Goal: Task Accomplishment & Management: Manage account settings

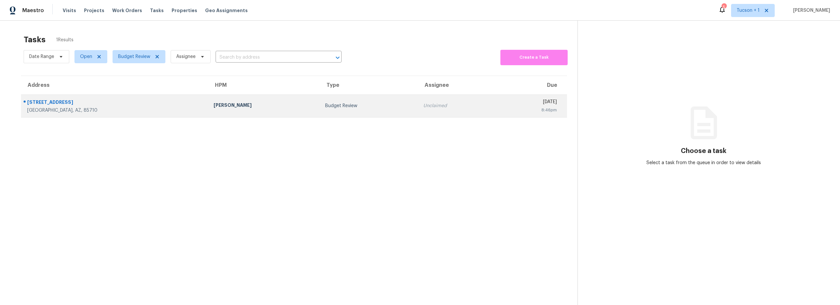
click at [325, 109] on div "Budget Review" at bounding box center [368, 106] width 87 height 7
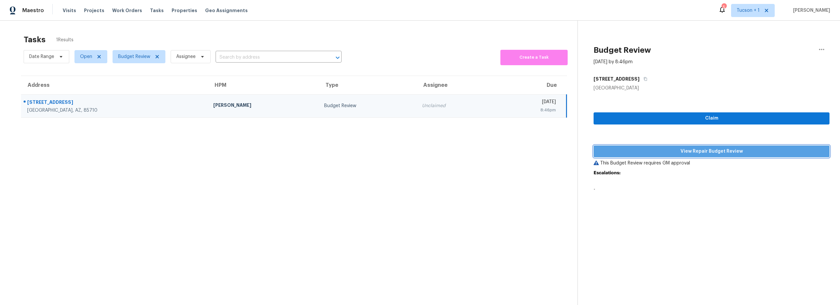
click at [698, 154] on span "View Repair Budget Review" at bounding box center [711, 152] width 225 height 8
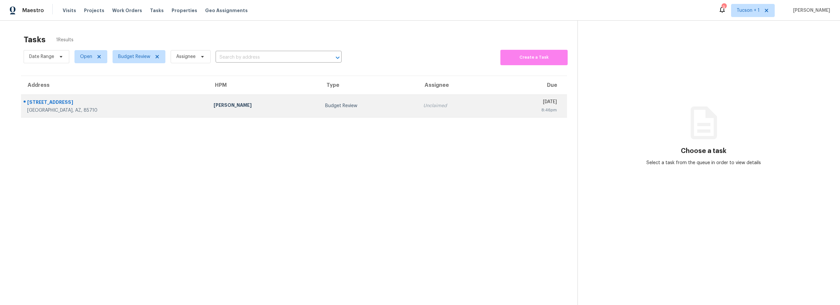
click at [320, 111] on td "Budget Review" at bounding box center [369, 105] width 98 height 23
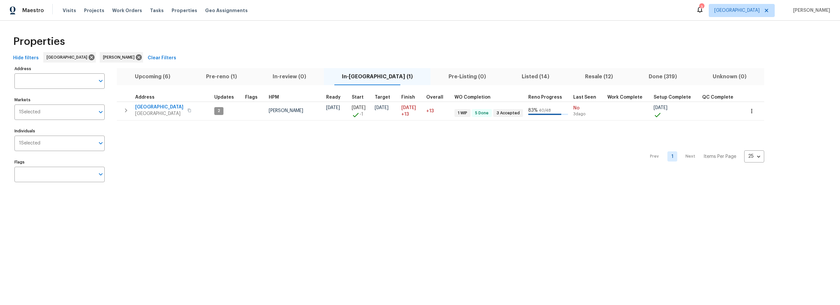
click at [154, 76] on span "Upcoming (6)" at bounding box center [152, 76] width 63 height 9
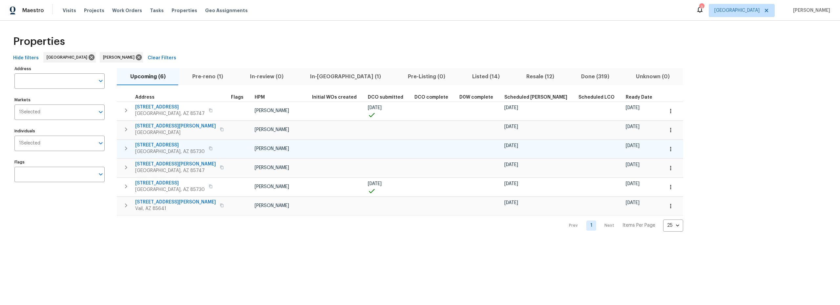
click at [663, 150] on button "button" at bounding box center [670, 149] width 14 height 14
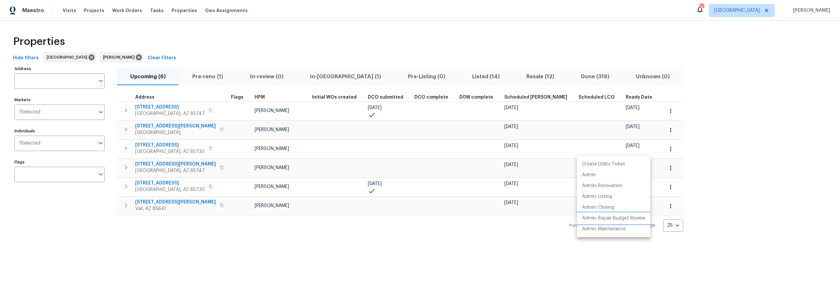
click at [625, 220] on p "Admin: Repair Budget Review" at bounding box center [613, 218] width 63 height 7
click at [253, 250] on div at bounding box center [420, 152] width 840 height 305
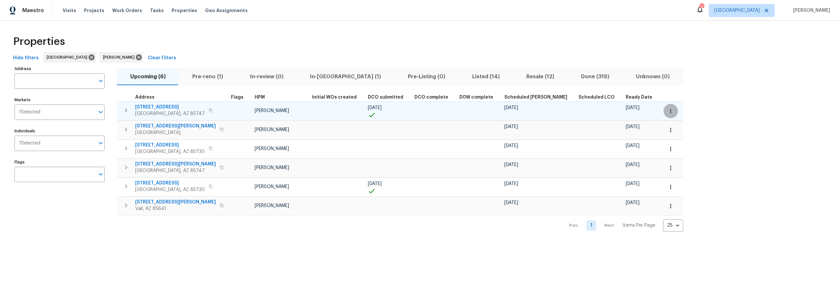
click at [667, 110] on icon "button" at bounding box center [670, 111] width 7 height 7
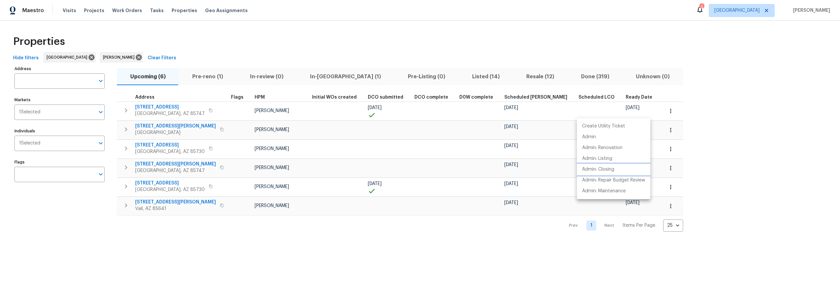
click at [615, 170] on li "Admin: Closing" at bounding box center [613, 169] width 73 height 11
click at [612, 170] on p "Admin: Closing" at bounding box center [598, 169] width 32 height 7
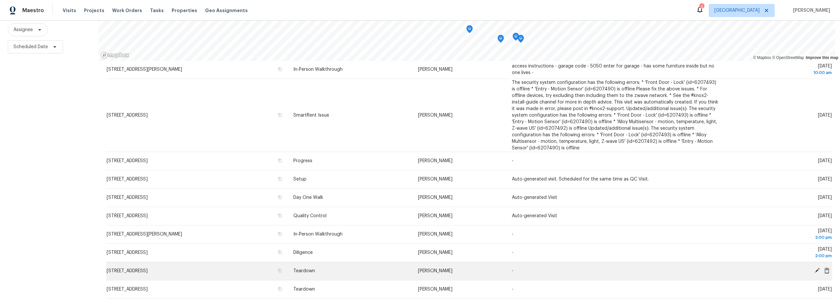
scroll to position [81, 0]
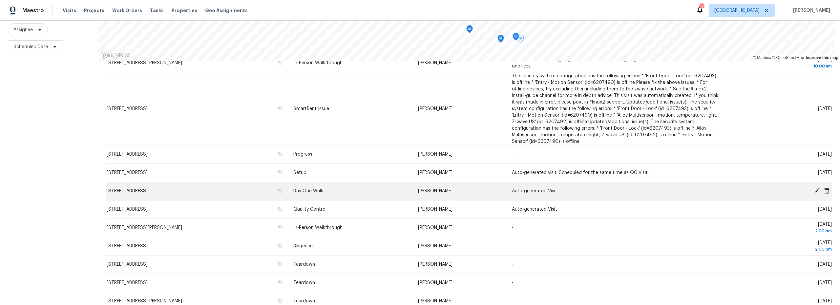
click at [814, 188] on icon at bounding box center [816, 190] width 5 height 5
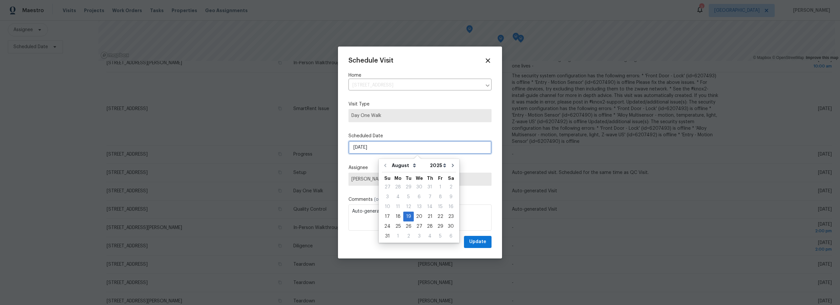
click at [394, 150] on input "8/19/2025" at bounding box center [419, 147] width 143 height 13
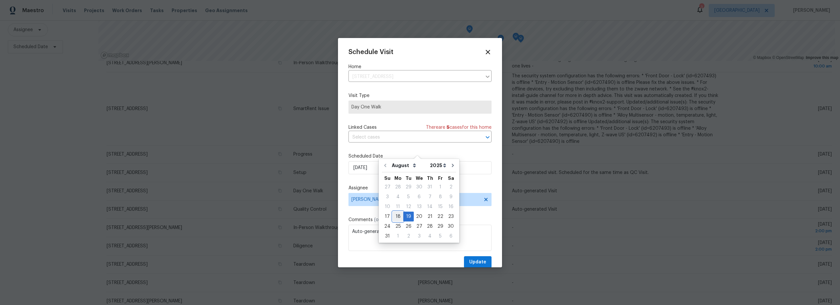
click at [400, 217] on div "18" at bounding box center [398, 216] width 10 height 9
type input "8/18/2025"
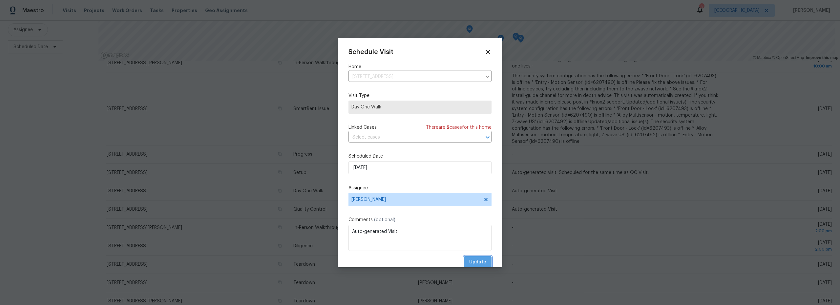
click at [476, 261] on span "Update" at bounding box center [477, 263] width 17 height 8
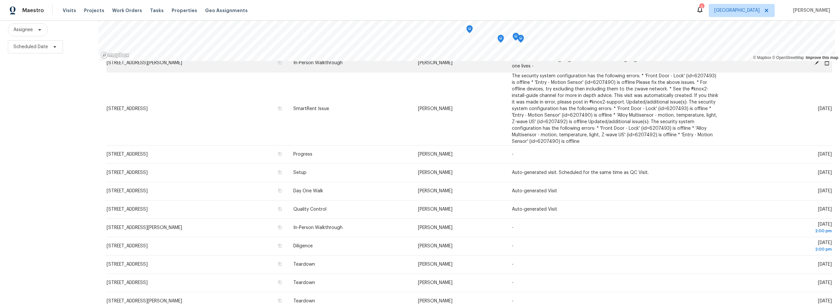
scroll to position [0, 0]
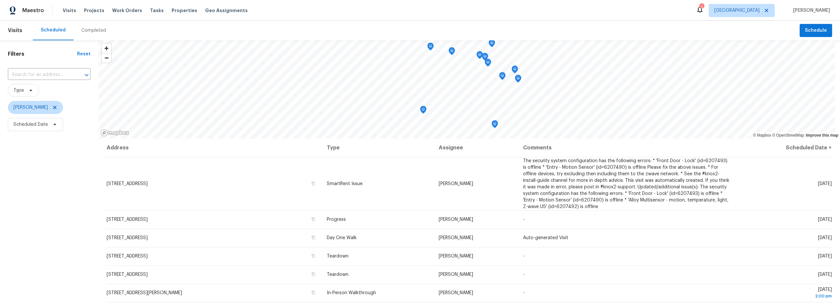
scroll to position [36, 0]
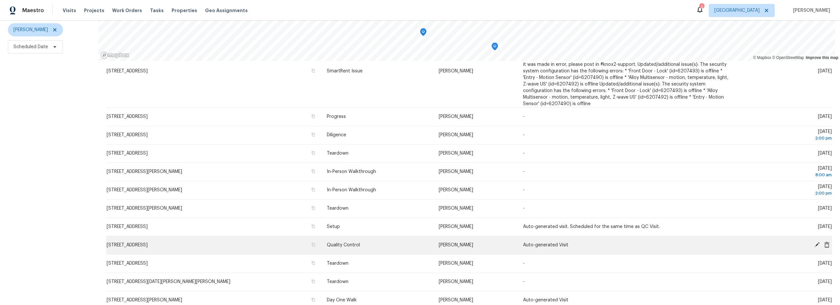
scroll to position [77, 0]
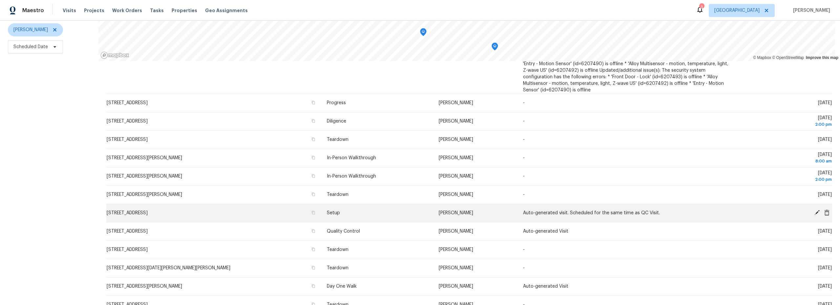
click at [814, 210] on icon at bounding box center [816, 212] width 5 height 5
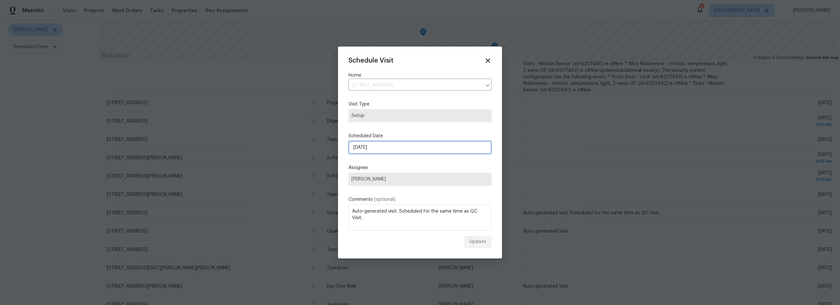
click at [383, 148] on input "8/21/2025" at bounding box center [419, 147] width 143 height 13
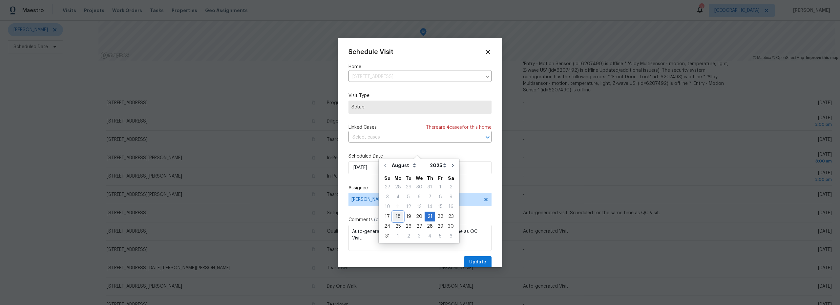
drag, startPoint x: 399, startPoint y: 218, endPoint x: 404, endPoint y: 219, distance: 5.7
click at [399, 218] on div "18" at bounding box center [398, 216] width 10 height 9
type input "8/18/2025"
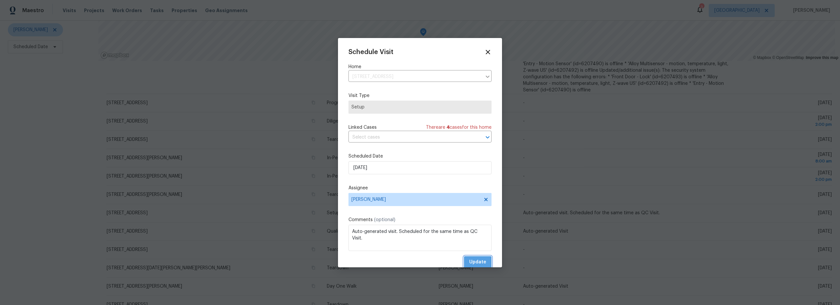
click at [477, 261] on span "Update" at bounding box center [477, 263] width 17 height 8
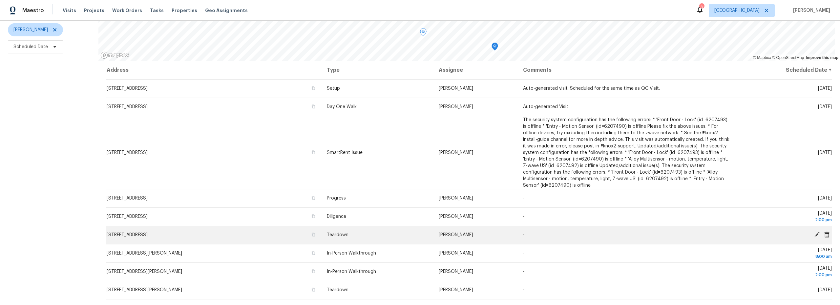
scroll to position [0, 0]
